Goal: Task Accomplishment & Management: Manage account settings

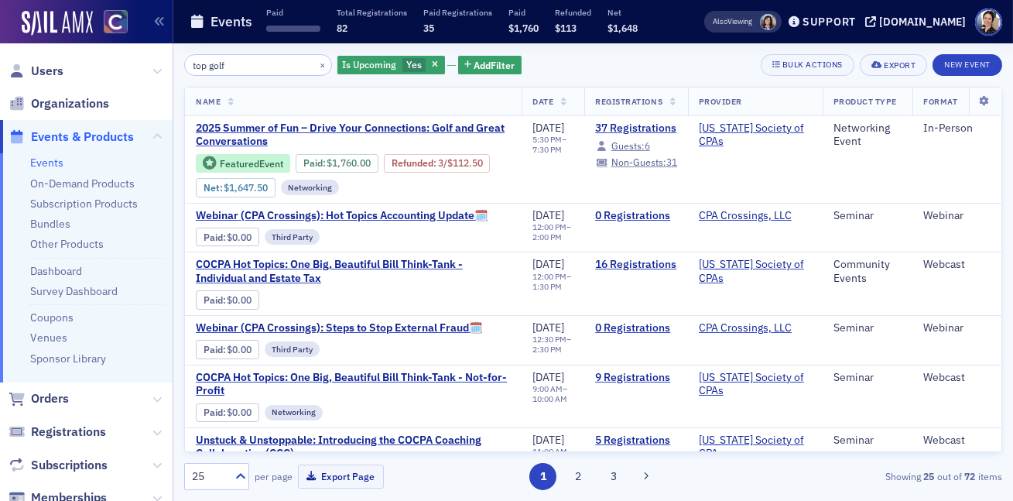
drag, startPoint x: 53, startPoint y: 69, endPoint x: 87, endPoint y: 63, distance: 35.4
click at [53, 69] on span "Users" at bounding box center [47, 71] width 33 height 17
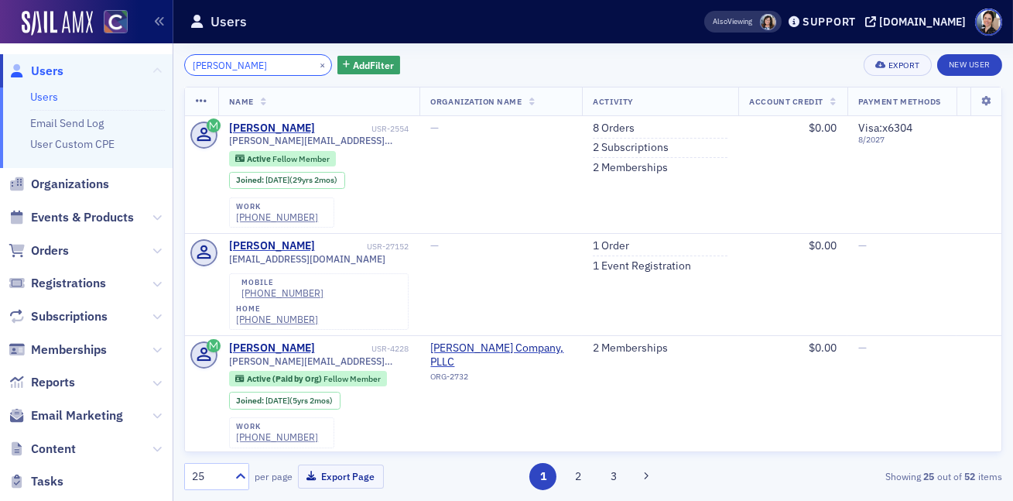
drag, startPoint x: 232, startPoint y: 67, endPoint x: 152, endPoint y: 63, distance: 80.6
click at [152, 63] on div "Users Users Email Send Log User Custom CPE Organizations Events & Products Orde…" at bounding box center [506, 250] width 1013 height 501
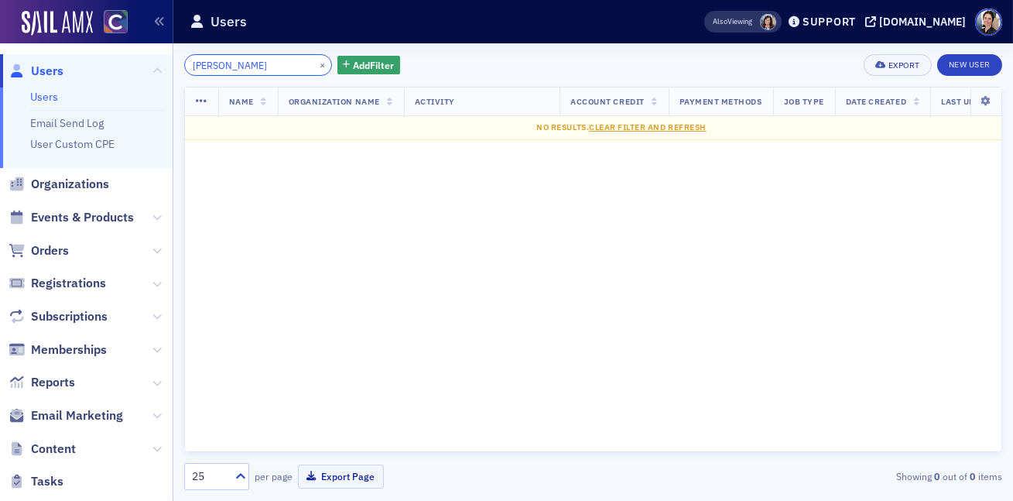
type input "Hawbaker"
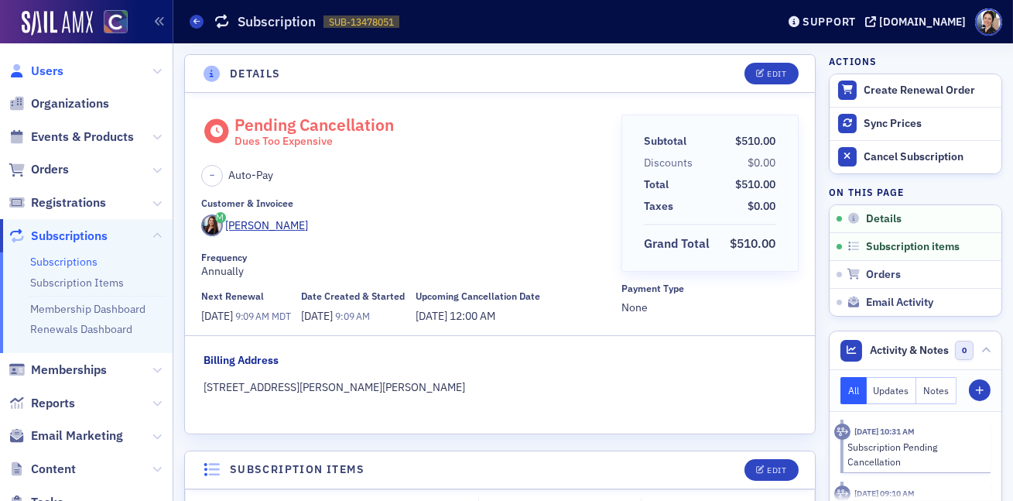
scroll to position [3, 0]
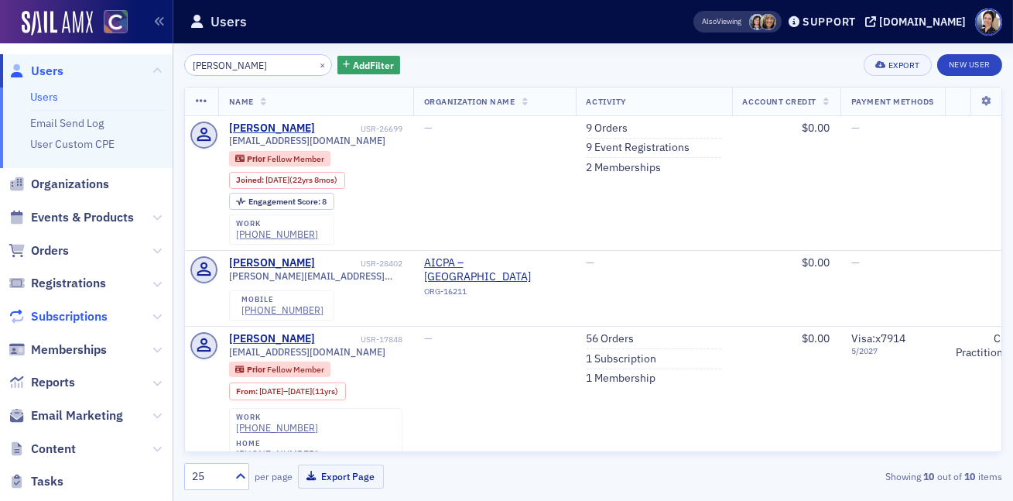
click at [88, 315] on span "Subscriptions" at bounding box center [69, 316] width 77 height 17
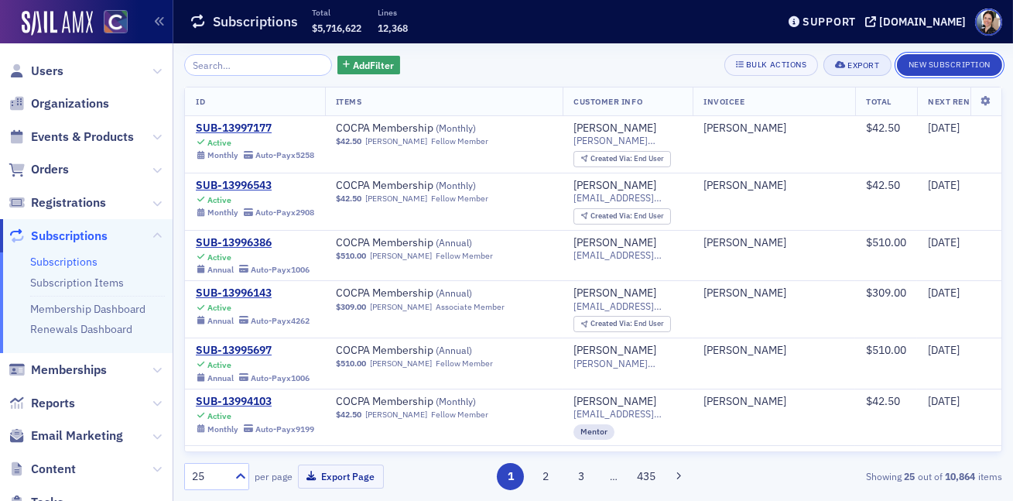
drag, startPoint x: 951, startPoint y: 63, endPoint x: 872, endPoint y: 63, distance: 79.7
click at [951, 63] on button "New Subscription" at bounding box center [949, 65] width 105 height 22
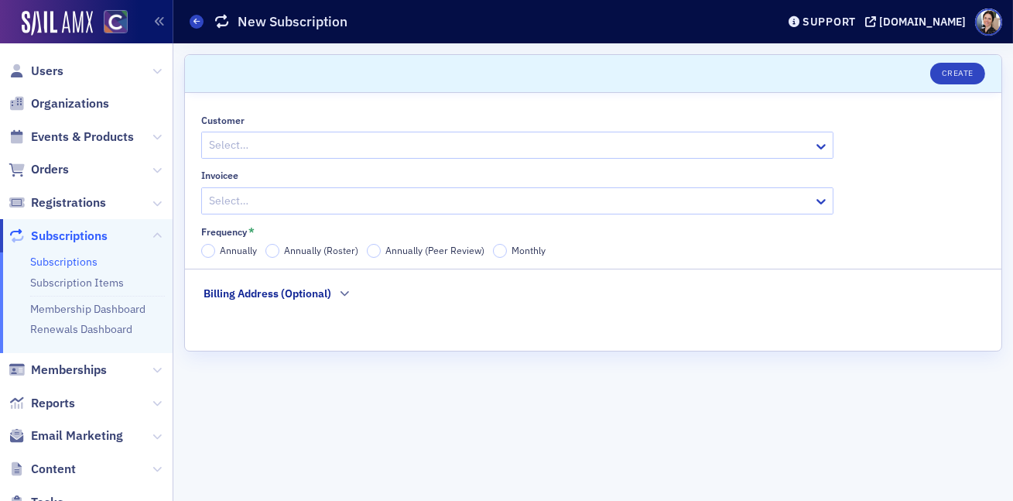
click at [285, 142] on div at bounding box center [509, 144] width 604 height 19
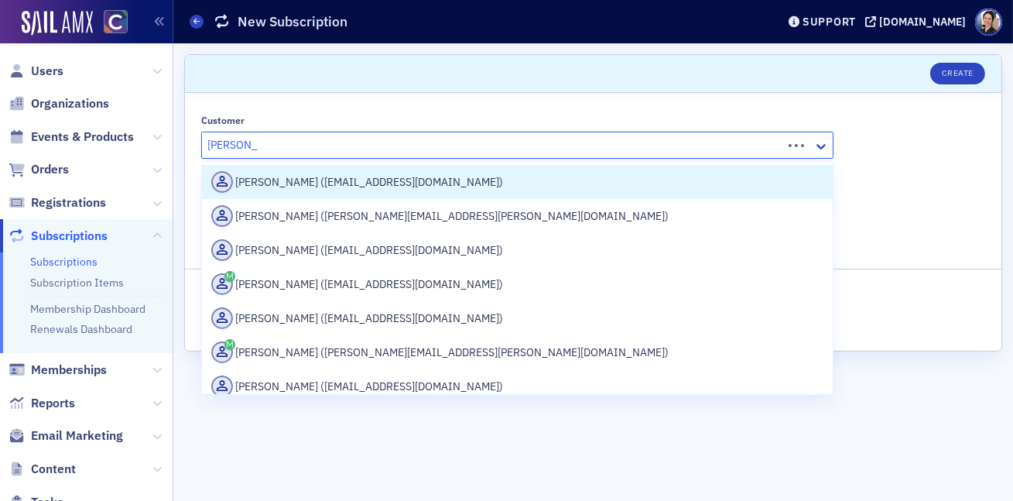
type input "allyson kol"
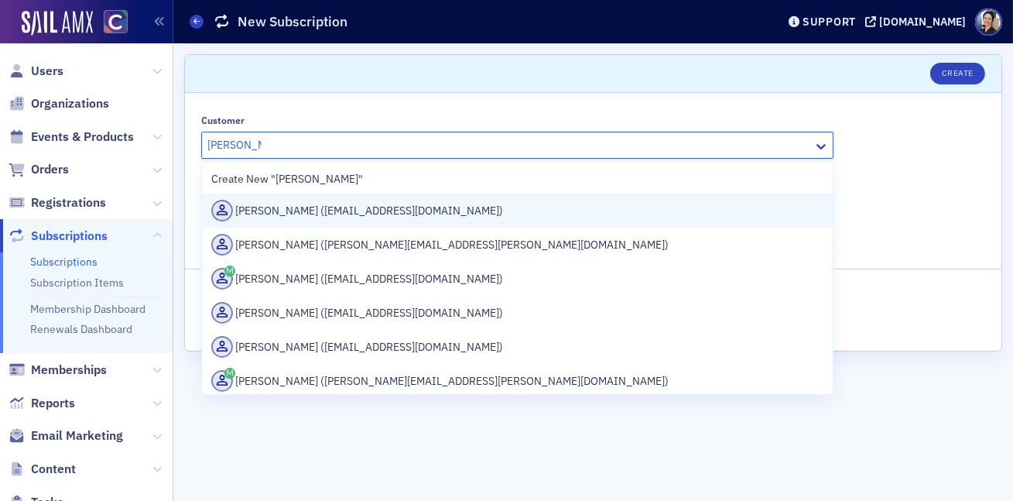
click at [297, 211] on div "Allyson Kolesik (akolesik@yahoo.com)" at bounding box center [517, 211] width 612 height 22
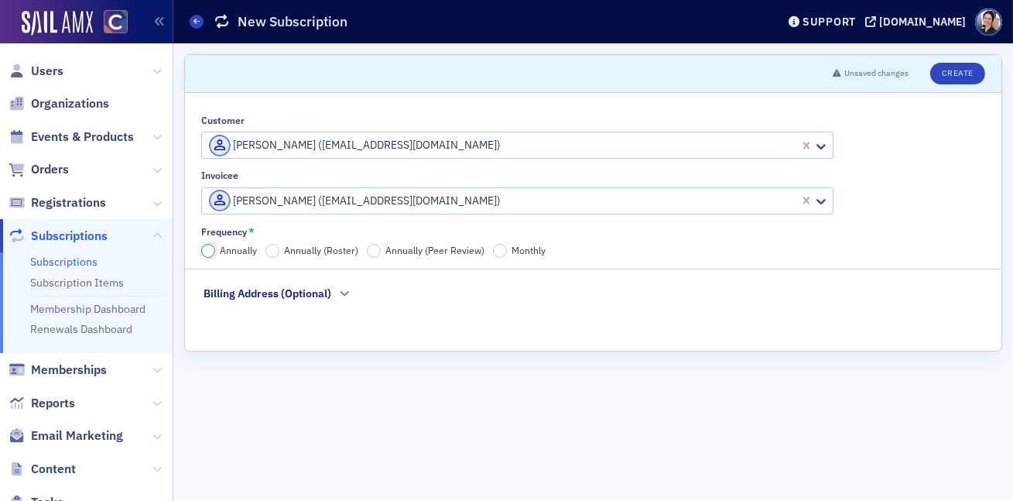
click at [209, 253] on input "Annually" at bounding box center [208, 251] width 14 height 14
click at [974, 70] on button "Create" at bounding box center [957, 74] width 55 height 22
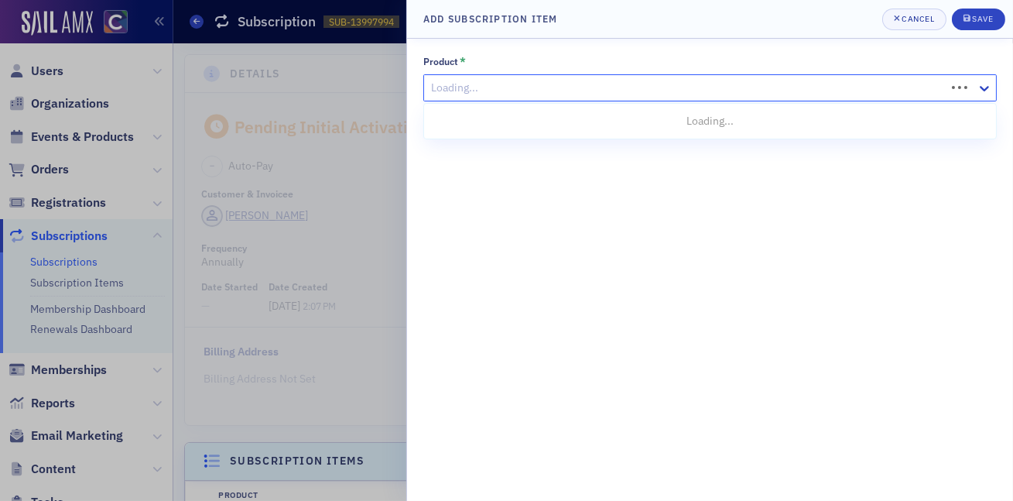
click at [550, 91] on div at bounding box center [687, 87] width 515 height 19
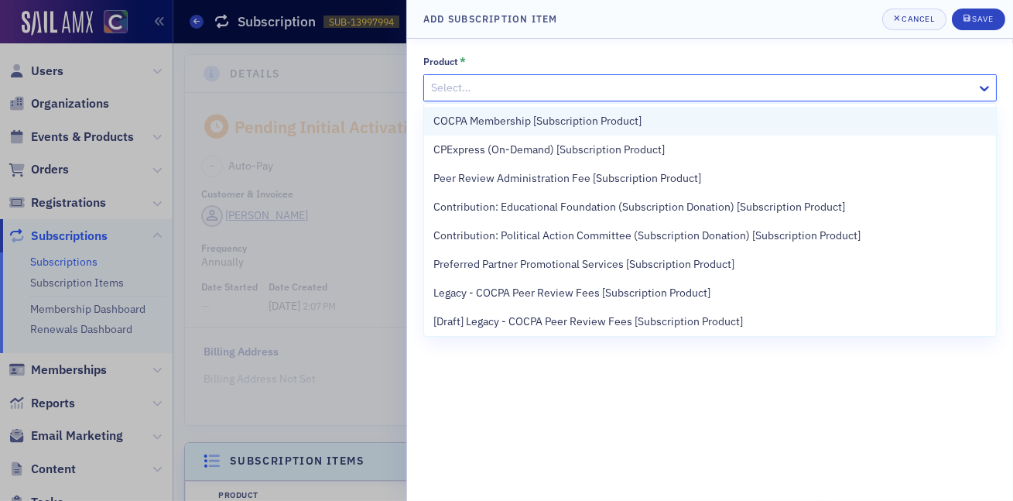
click at [520, 121] on span "COCPA Membership [Subscription Product]" at bounding box center [537, 121] width 208 height 16
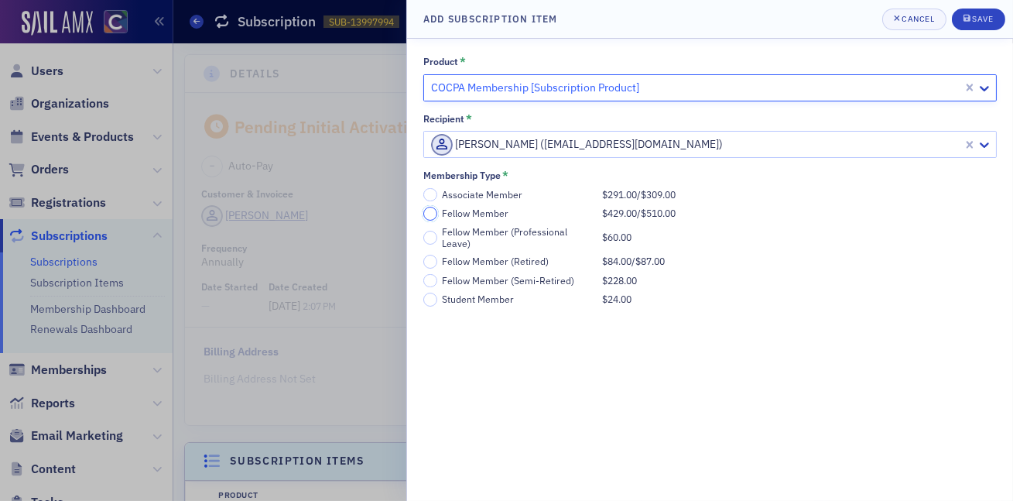
click at [433, 215] on input "Fellow Member $429.00 / $510.00" at bounding box center [430, 214] width 14 height 14
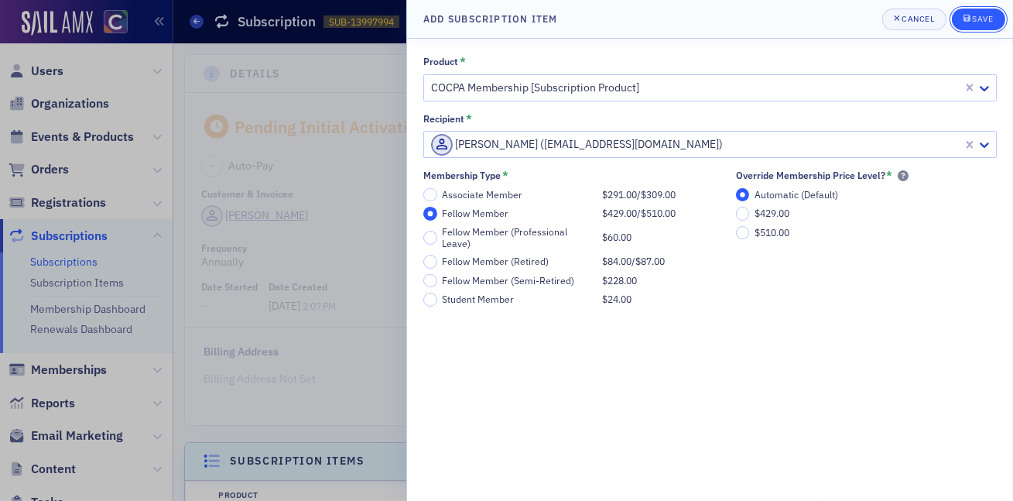
click at [982, 15] on div "Save" at bounding box center [982, 19] width 21 height 9
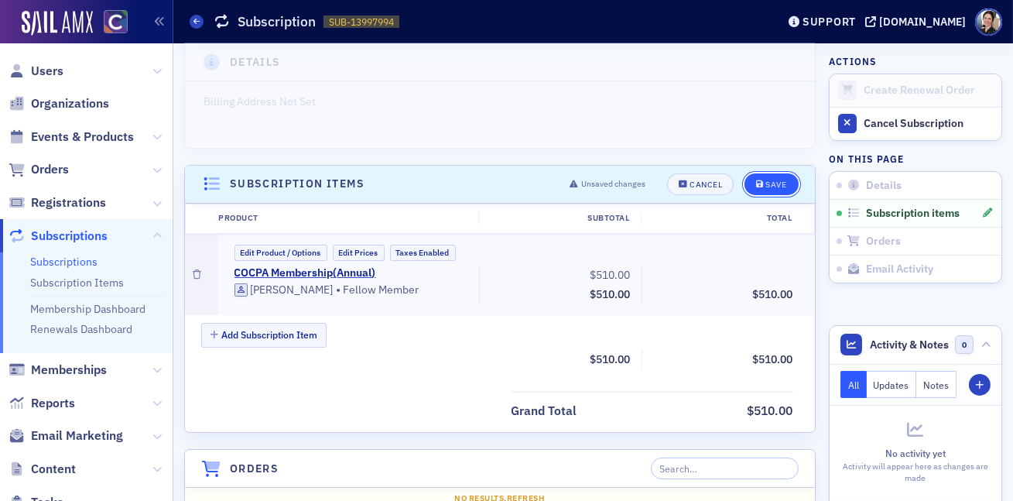
drag, startPoint x: 781, startPoint y: 190, endPoint x: 773, endPoint y: 191, distance: 7.8
click at [781, 190] on button "Save" at bounding box center [771, 184] width 53 height 22
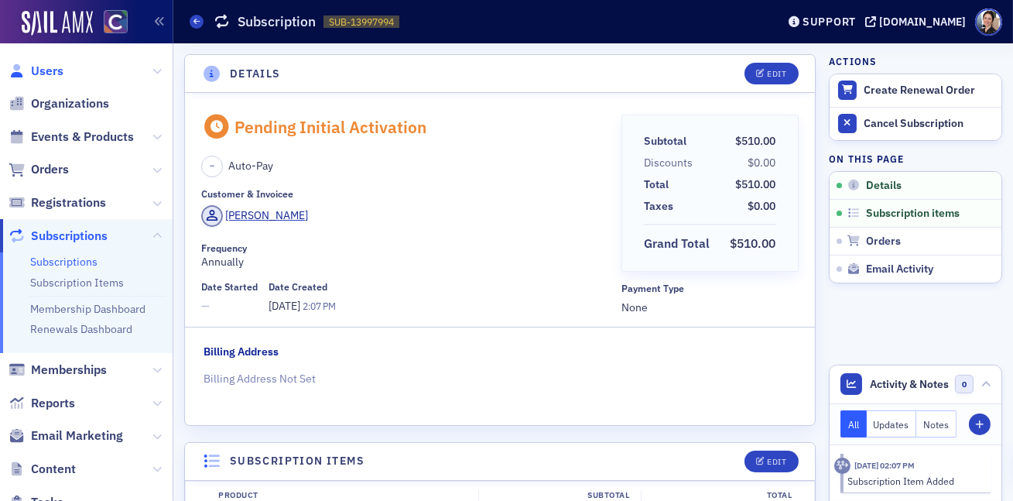
click at [44, 71] on span "Users" at bounding box center [47, 71] width 33 height 17
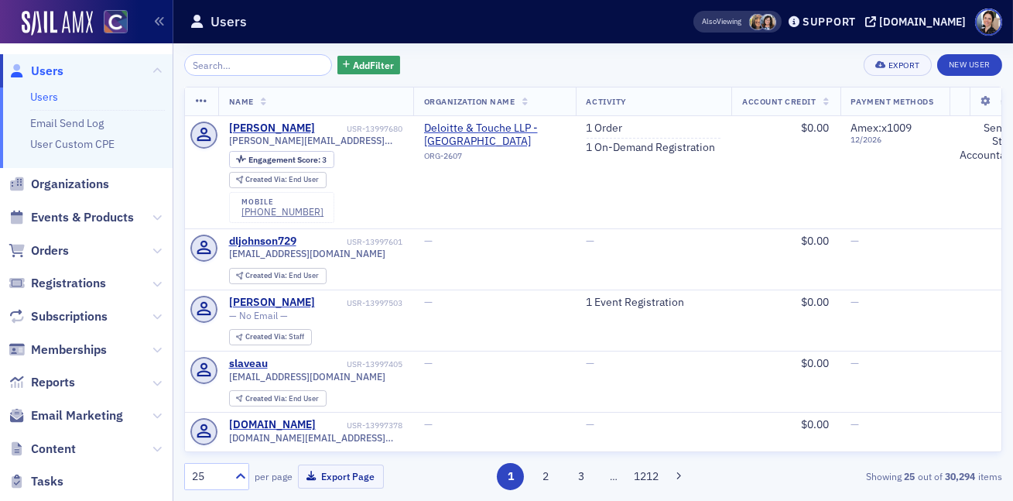
click at [272, 66] on input "search" at bounding box center [258, 65] width 148 height 22
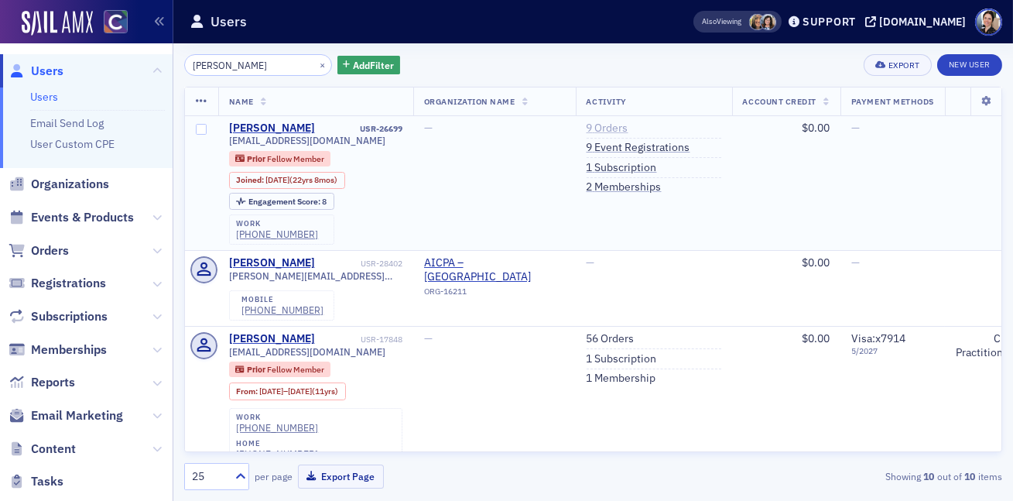
type input "allyson kole"
click at [612, 127] on link "9 Orders" at bounding box center [608, 129] width 42 height 14
drag, startPoint x: 633, startPoint y: 170, endPoint x: 612, endPoint y: 159, distance: 23.2
click at [633, 170] on link "1 Subscription" at bounding box center [622, 168] width 70 height 14
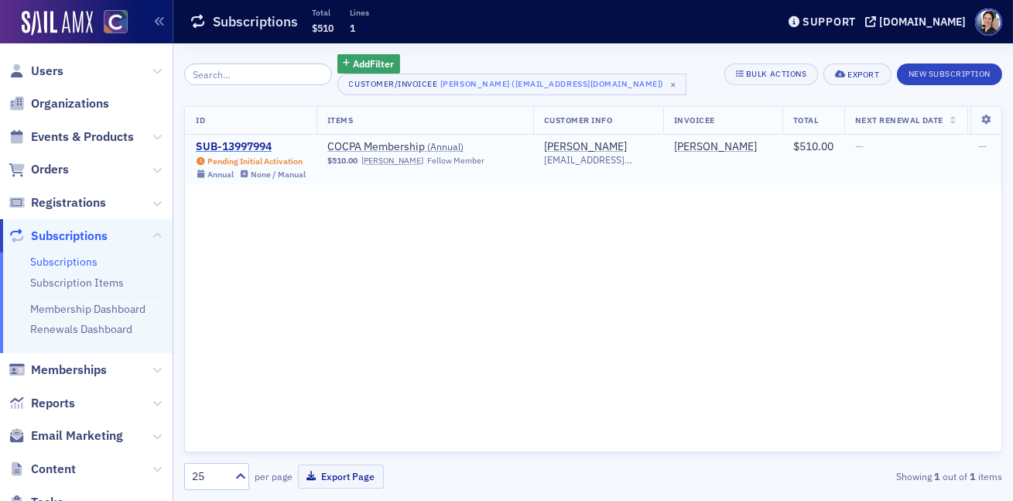
click at [257, 148] on div "SUB-13997994" at bounding box center [251, 147] width 110 height 14
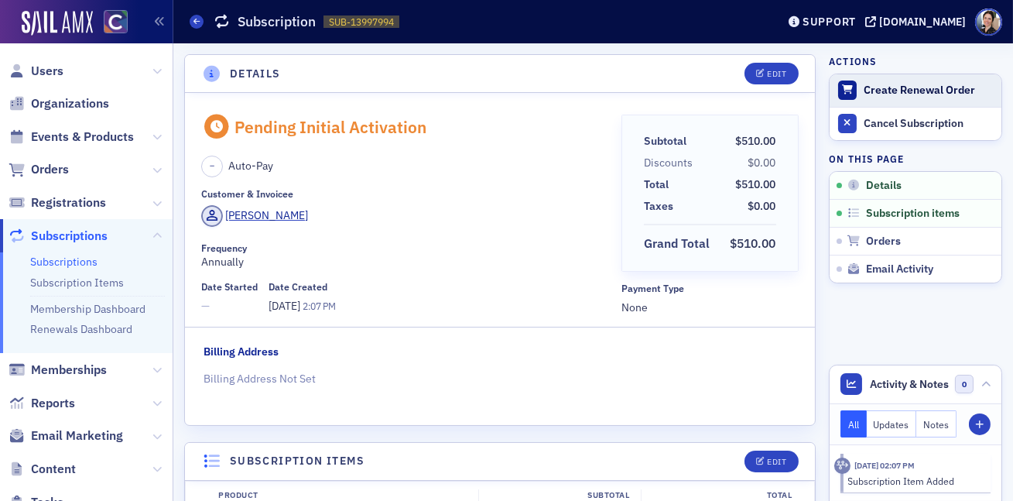
click at [915, 91] on div "Create Renewal Order" at bounding box center [929, 91] width 130 height 14
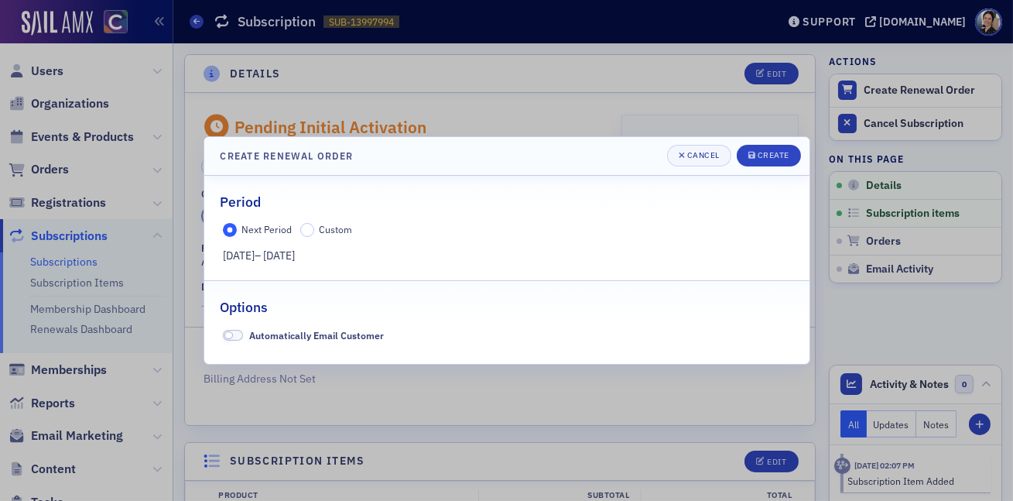
click at [236, 335] on span at bounding box center [233, 336] width 20 height 12
click at [779, 156] on div "Create" at bounding box center [774, 155] width 32 height 9
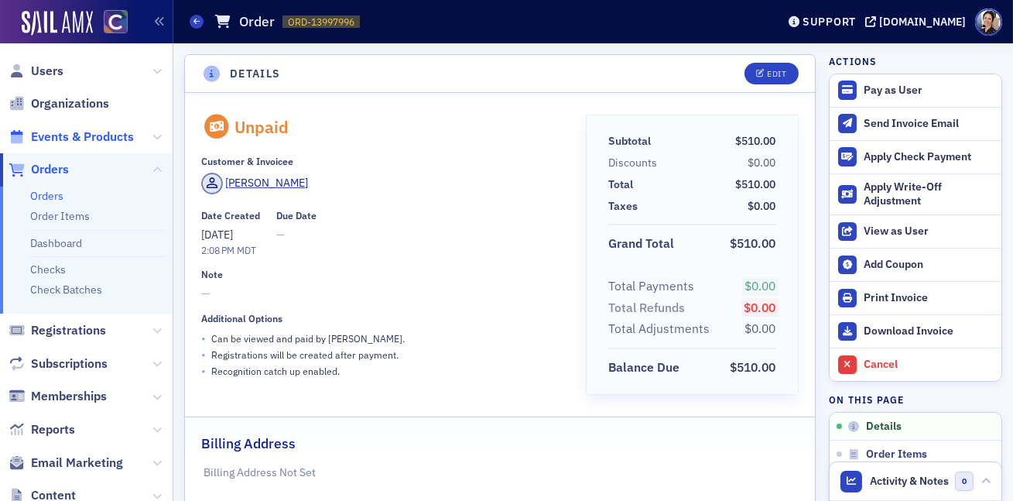
click at [69, 136] on span "Events & Products" at bounding box center [82, 136] width 103 height 17
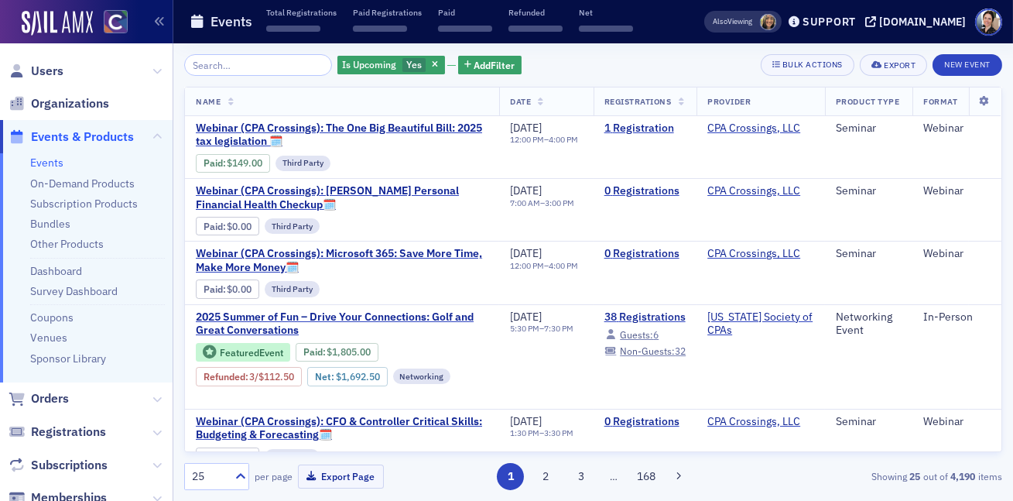
click at [272, 67] on input "search" at bounding box center [258, 65] width 148 height 22
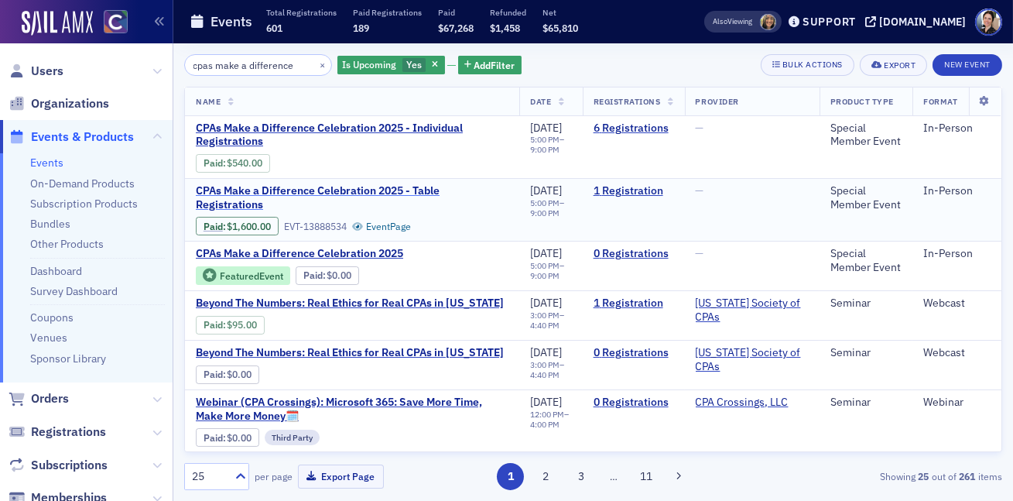
type input "cpas make a difference"
click at [296, 188] on span "CPAs Make a Difference Celebration 2025 - Table Registrations" at bounding box center [352, 197] width 313 height 27
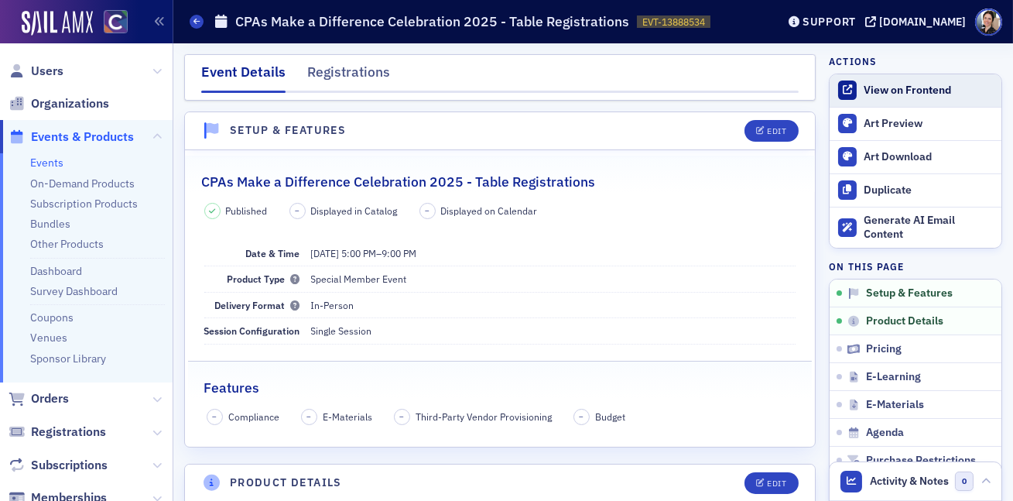
click at [902, 95] on div "View on Frontend" at bounding box center [929, 91] width 130 height 14
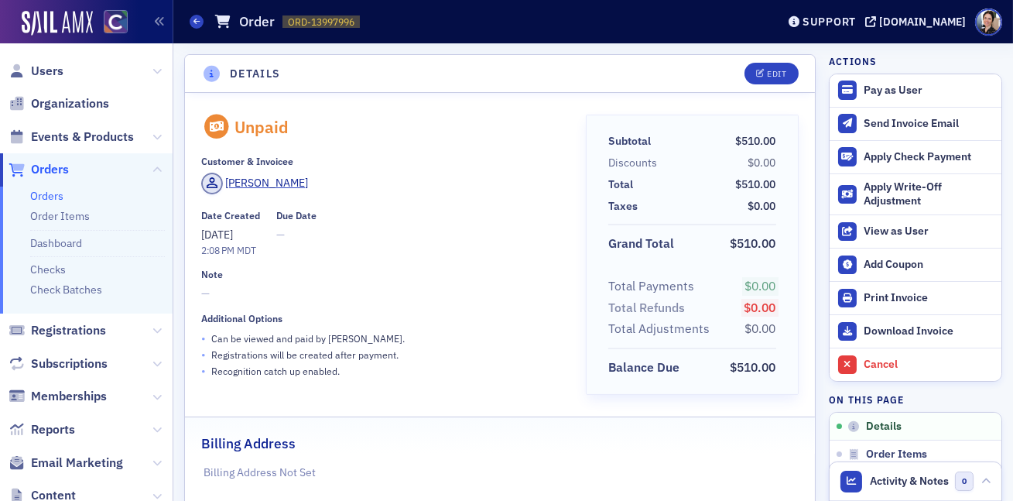
drag, startPoint x: 473, startPoint y: 202, endPoint x: 471, endPoint y: 188, distance: 14.1
click at [473, 202] on div "Unpaid Customer & Invoicee Allyson Kolesik Date Created 8/14/2025 2:08 PM MDT D…" at bounding box center [382, 260] width 363 height 291
click at [916, 293] on div "Print Invoice" at bounding box center [929, 298] width 130 height 14
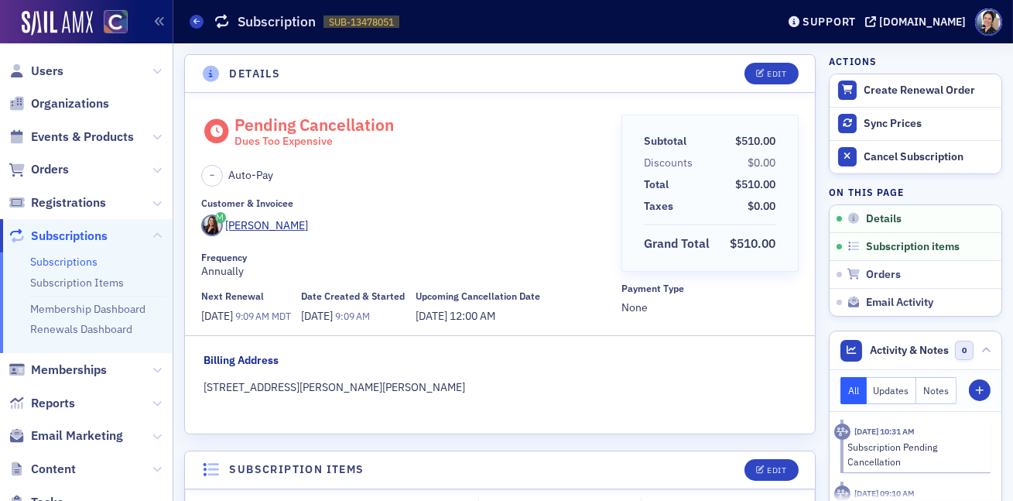
scroll to position [3, 0]
